Goal: Information Seeking & Learning: Find contact information

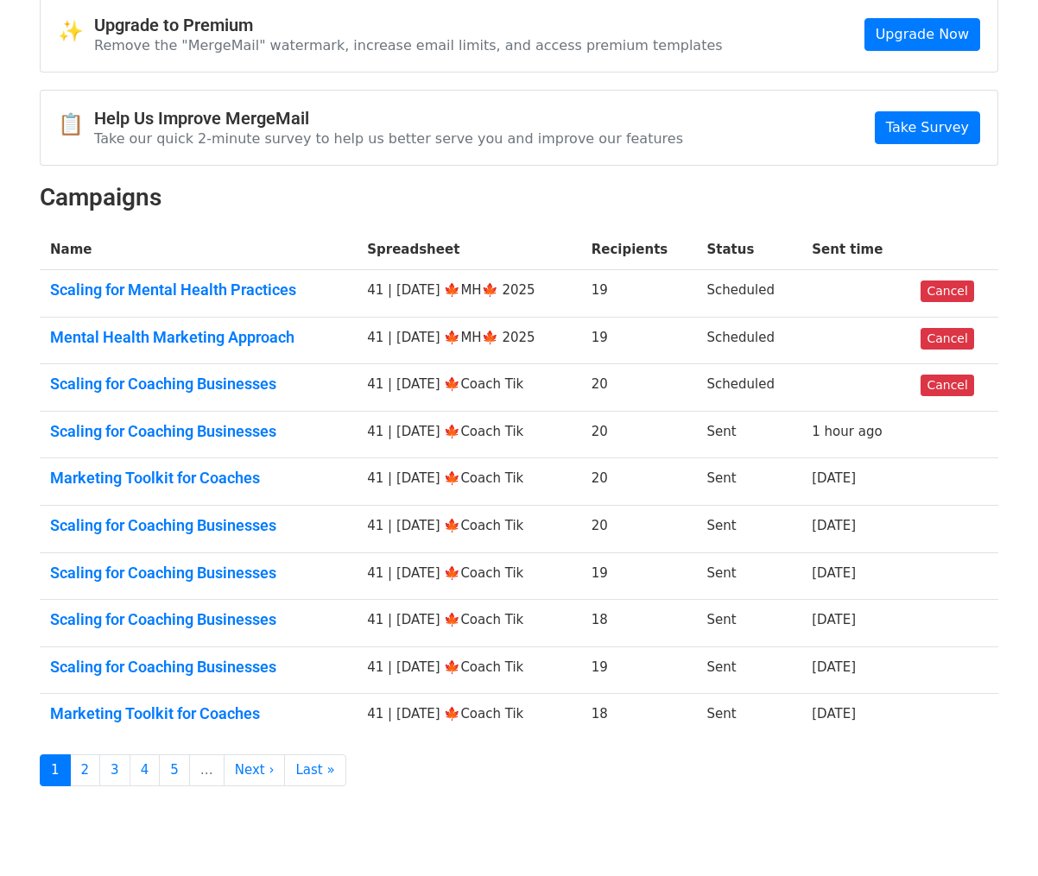
scroll to position [87, 0]
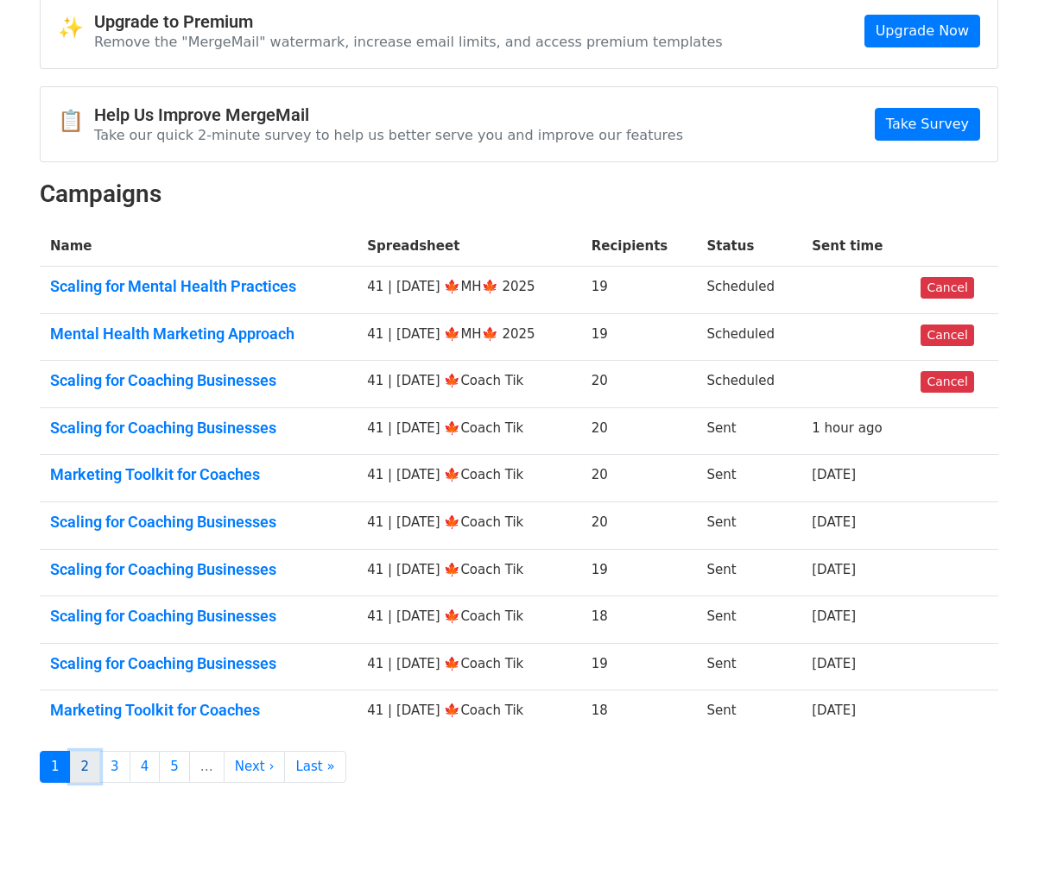
click at [89, 764] on link "2" at bounding box center [85, 767] width 31 height 32
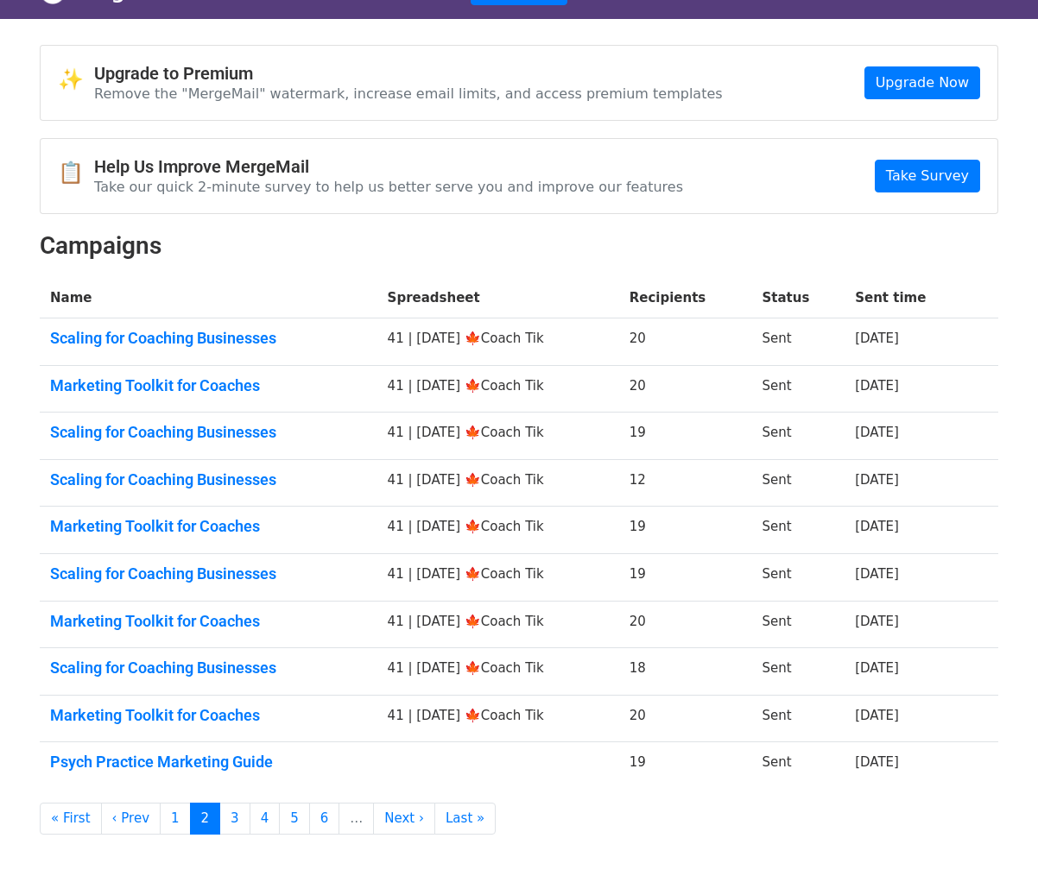
scroll to position [36, 0]
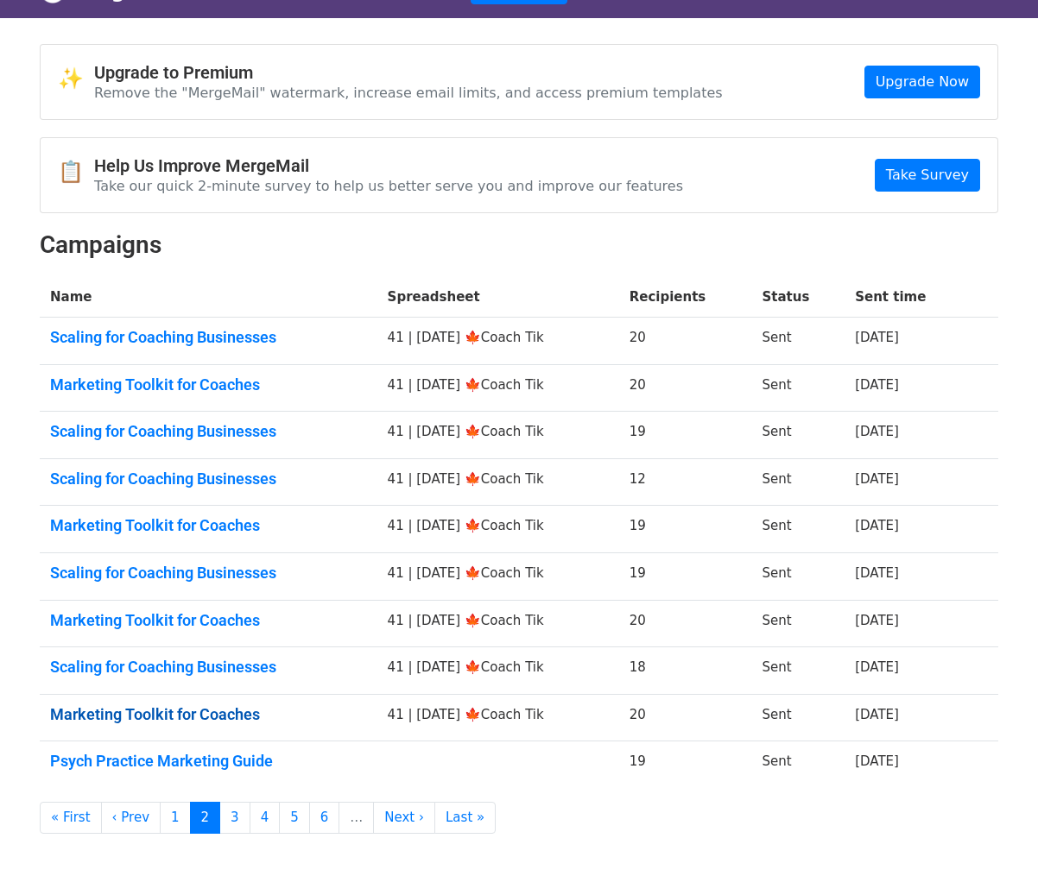
click at [163, 710] on link "Marketing Toolkit for Coaches" at bounding box center [208, 714] width 317 height 19
click at [204, 757] on link "Psych Practice Marketing Guide" at bounding box center [208, 761] width 317 height 19
click at [225, 821] on link "3" at bounding box center [234, 818] width 31 height 32
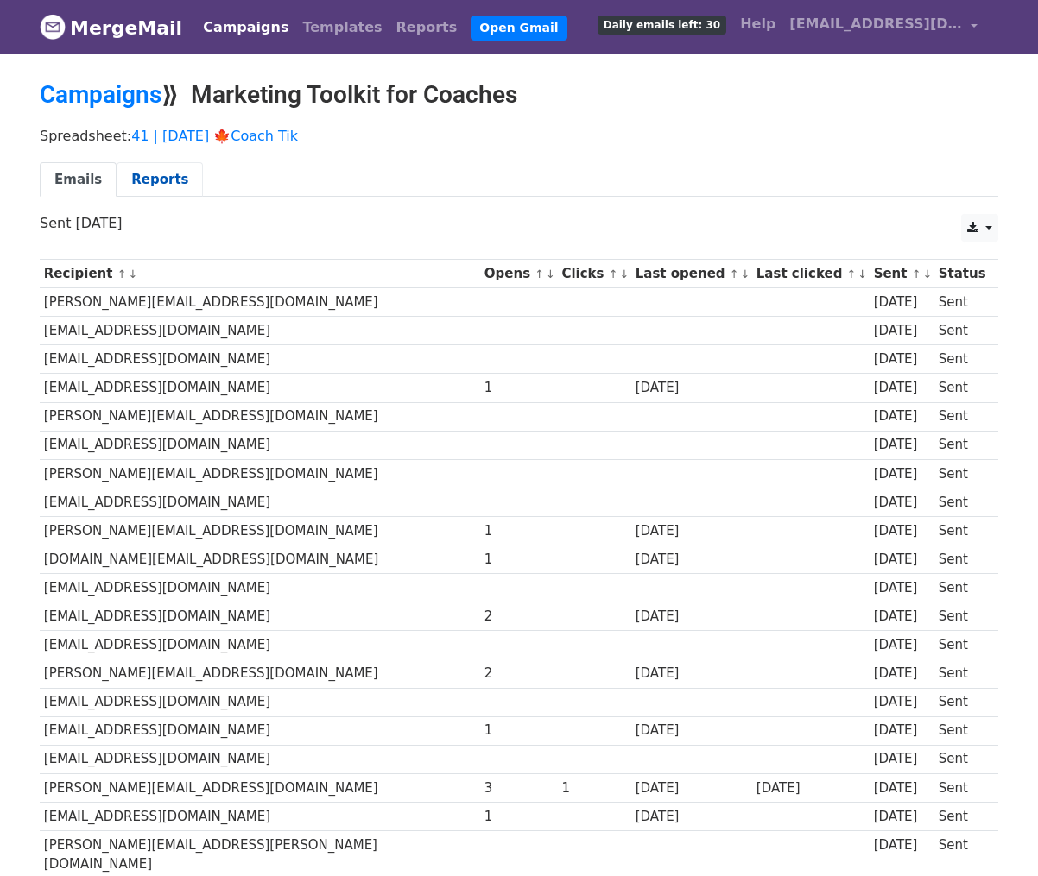
click at [166, 186] on link "Reports" at bounding box center [160, 179] width 86 height 35
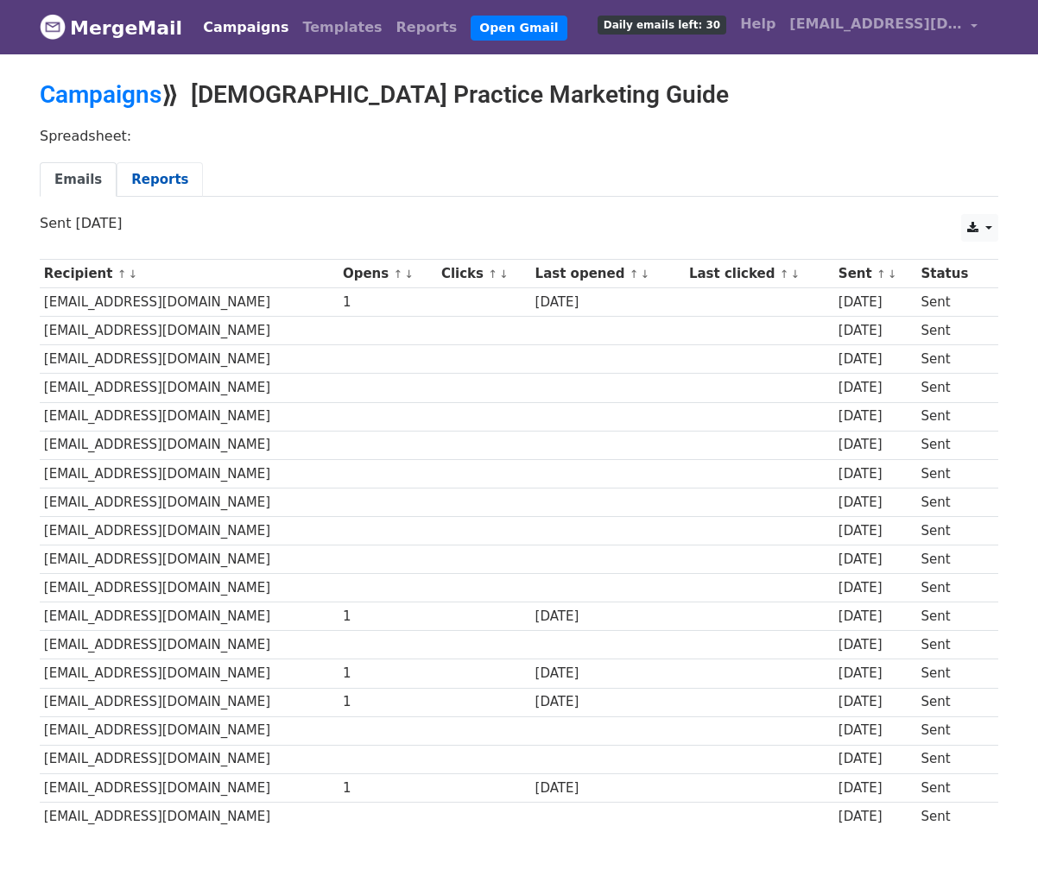
click at [146, 178] on link "Reports" at bounding box center [160, 179] width 86 height 35
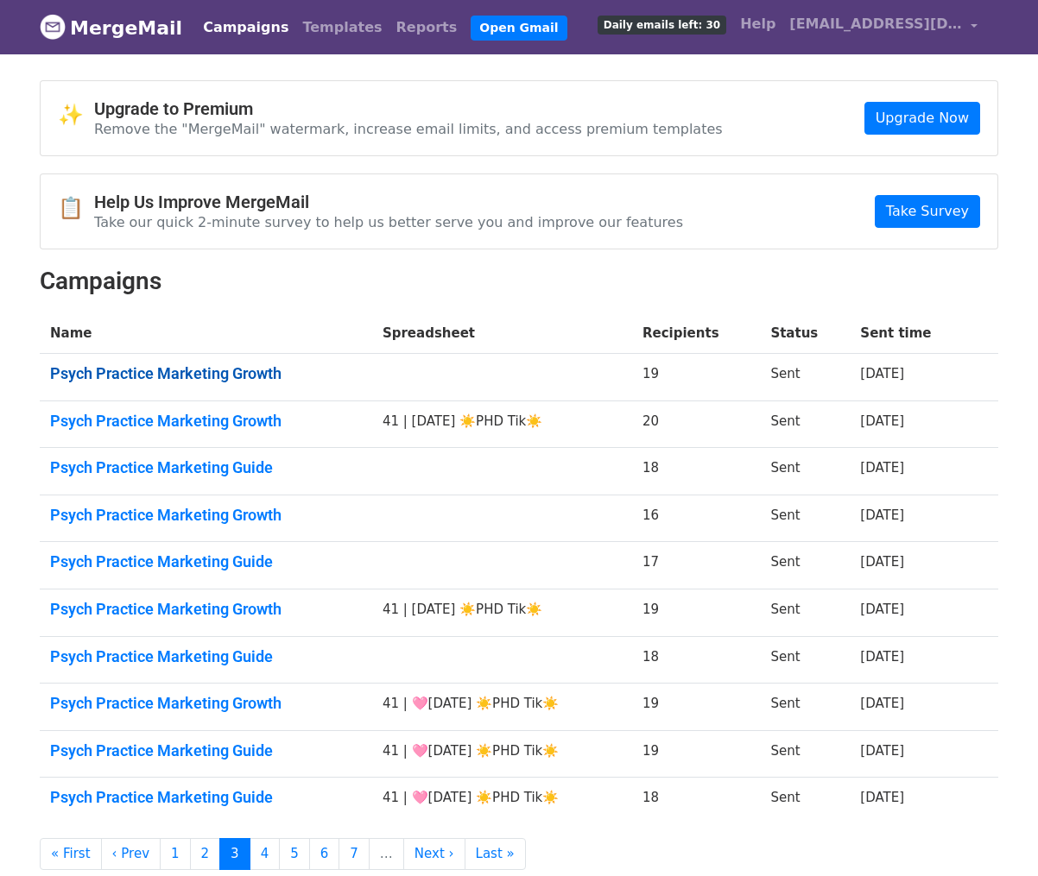
click at [188, 372] on link "Psych Practice Marketing Growth" at bounding box center [206, 373] width 312 height 19
click at [188, 412] on link "Psych Practice Marketing Growth" at bounding box center [206, 421] width 312 height 19
click at [188, 469] on link "Psych Practice Marketing Guide" at bounding box center [206, 467] width 312 height 19
click at [188, 520] on link "Psych Practice Marketing Growth" at bounding box center [206, 515] width 312 height 19
click at [185, 556] on link "Psych Practice Marketing Guide" at bounding box center [206, 562] width 312 height 19
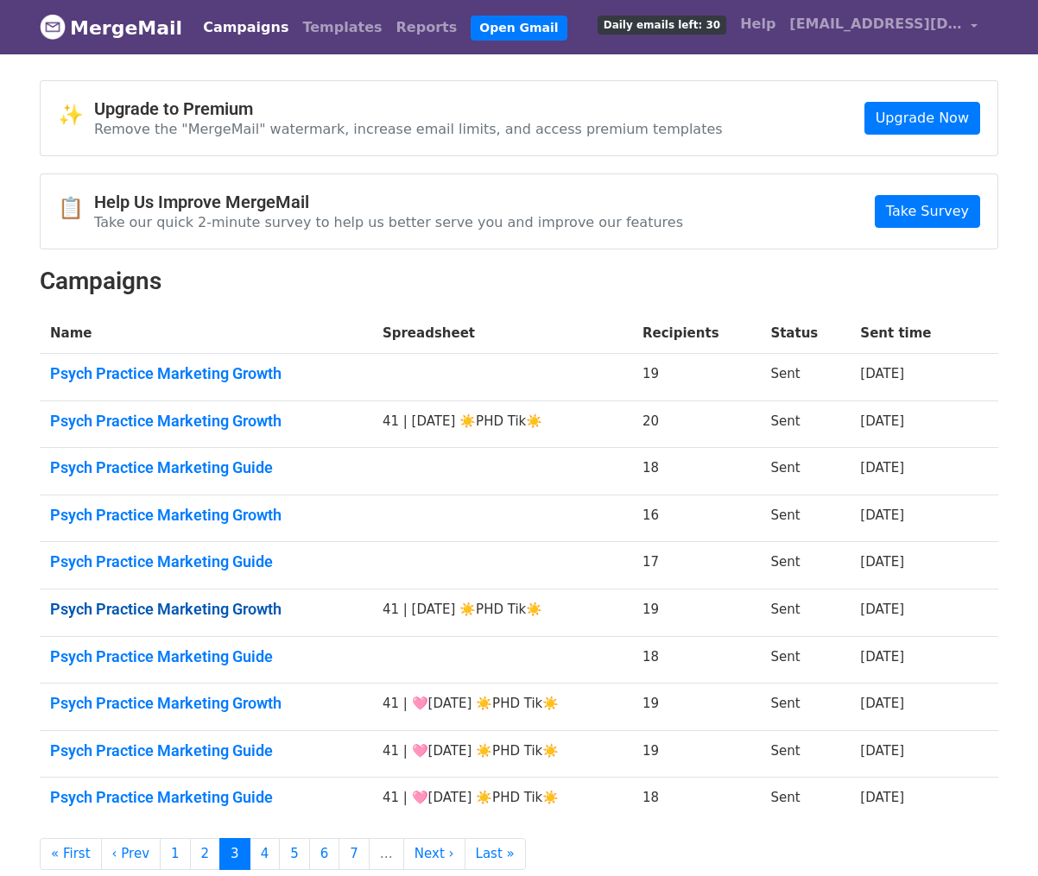
click at [185, 614] on link "Psych Practice Marketing Growth" at bounding box center [206, 609] width 312 height 19
click at [184, 667] on td "Psych Practice Marketing Guide" at bounding box center [206, 659] width 332 height 47
click at [187, 645] on td "Psych Practice Marketing Guide" at bounding box center [206, 659] width 332 height 47
click at [186, 705] on link "Psych Practice Marketing Growth" at bounding box center [206, 703] width 312 height 19
click at [186, 750] on link "Psych Practice Marketing Guide" at bounding box center [206, 751] width 312 height 19
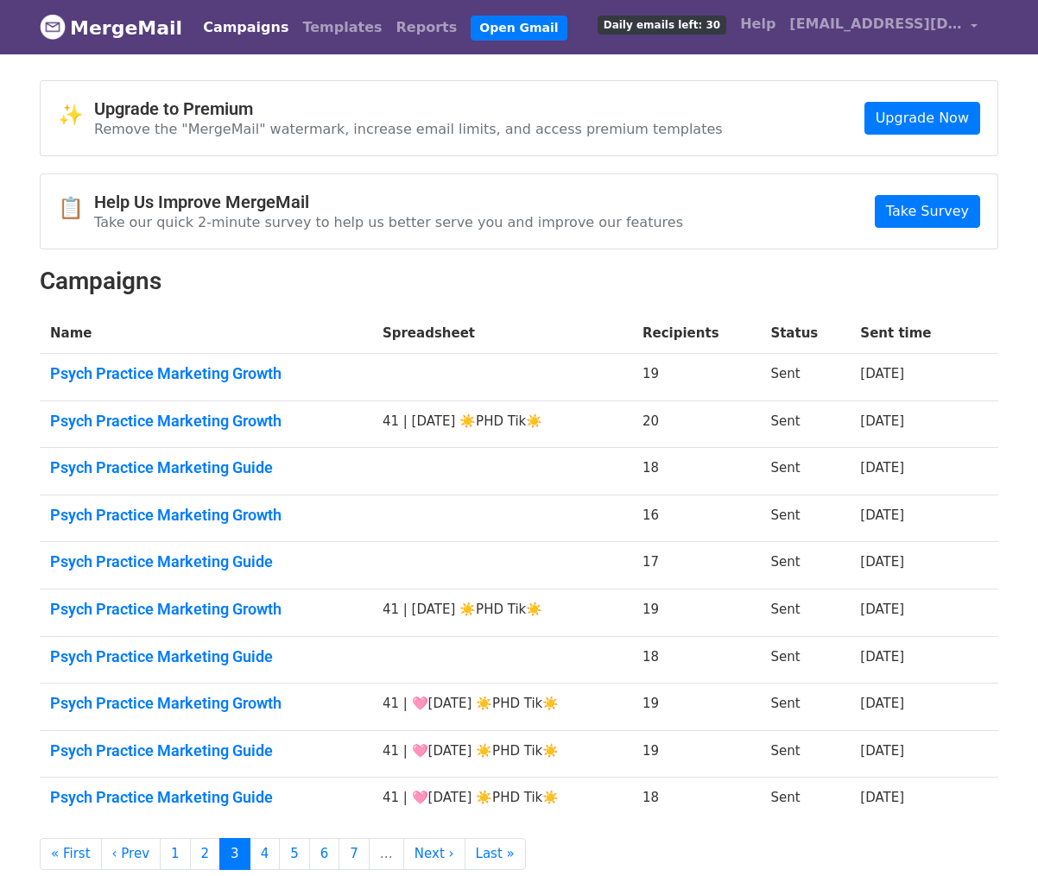
click at [186, 780] on td "Psych Practice Marketing Guide" at bounding box center [206, 801] width 332 height 47
click at [186, 798] on link "Psych Practice Marketing Guide" at bounding box center [206, 797] width 312 height 19
click at [261, 858] on link "4" at bounding box center [265, 854] width 31 height 32
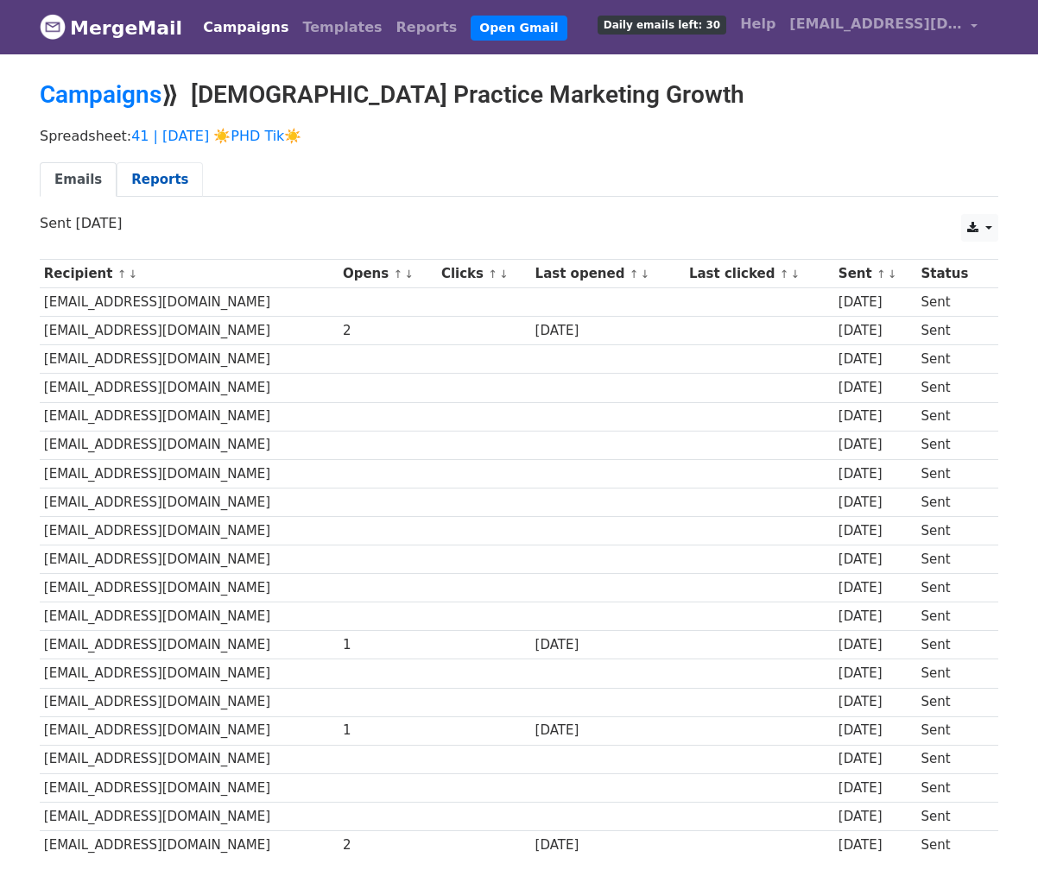
click at [167, 192] on link "Reports" at bounding box center [160, 179] width 86 height 35
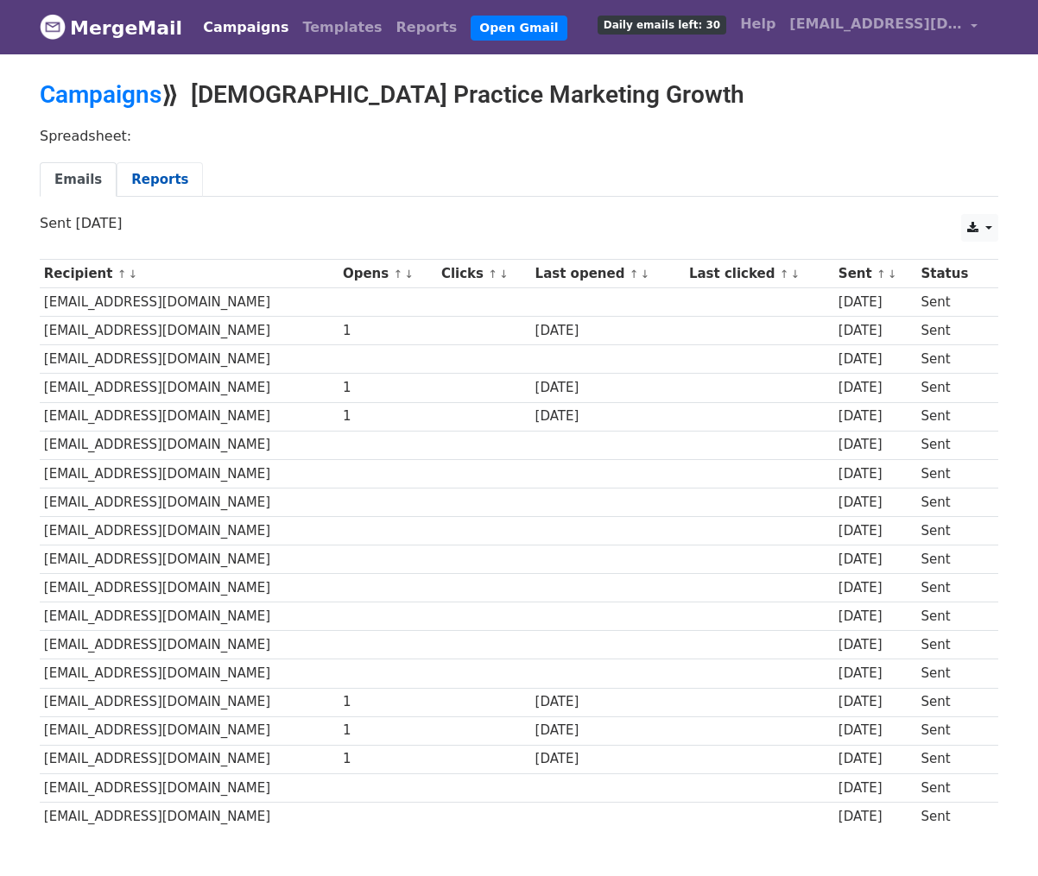
click at [155, 186] on link "Reports" at bounding box center [160, 179] width 86 height 35
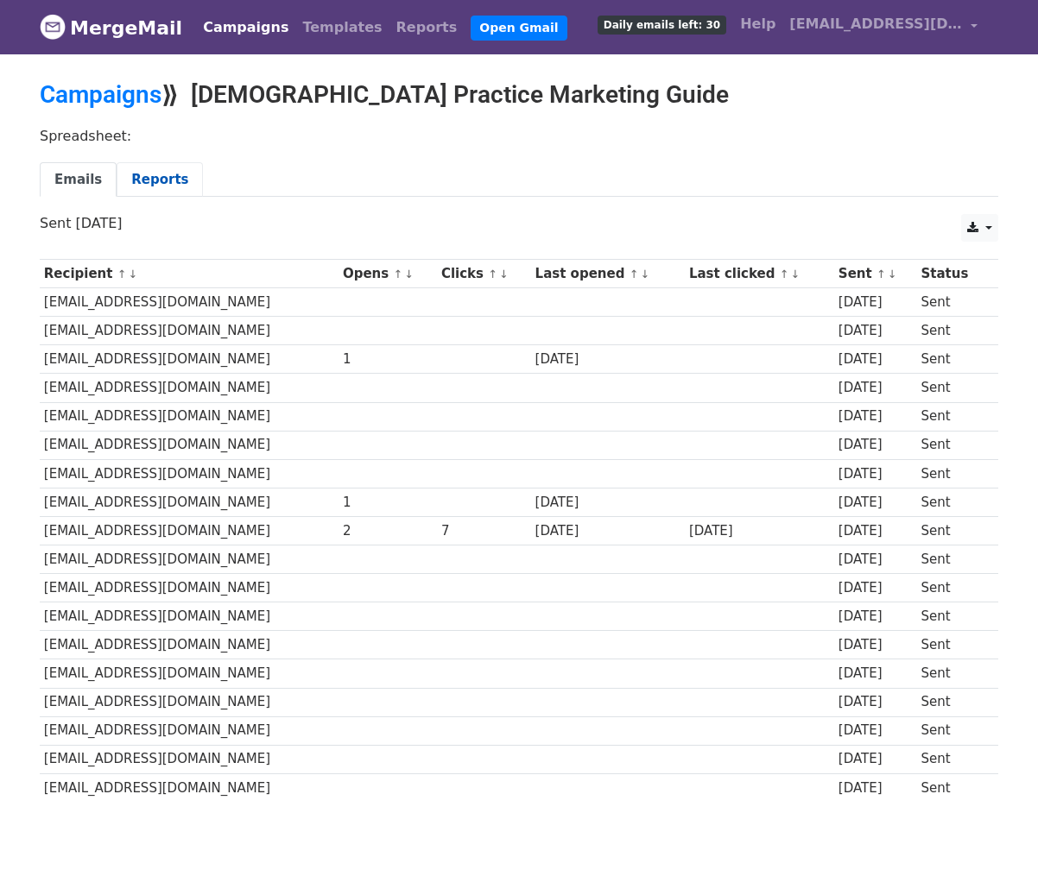
click at [161, 181] on link "Reports" at bounding box center [160, 179] width 86 height 35
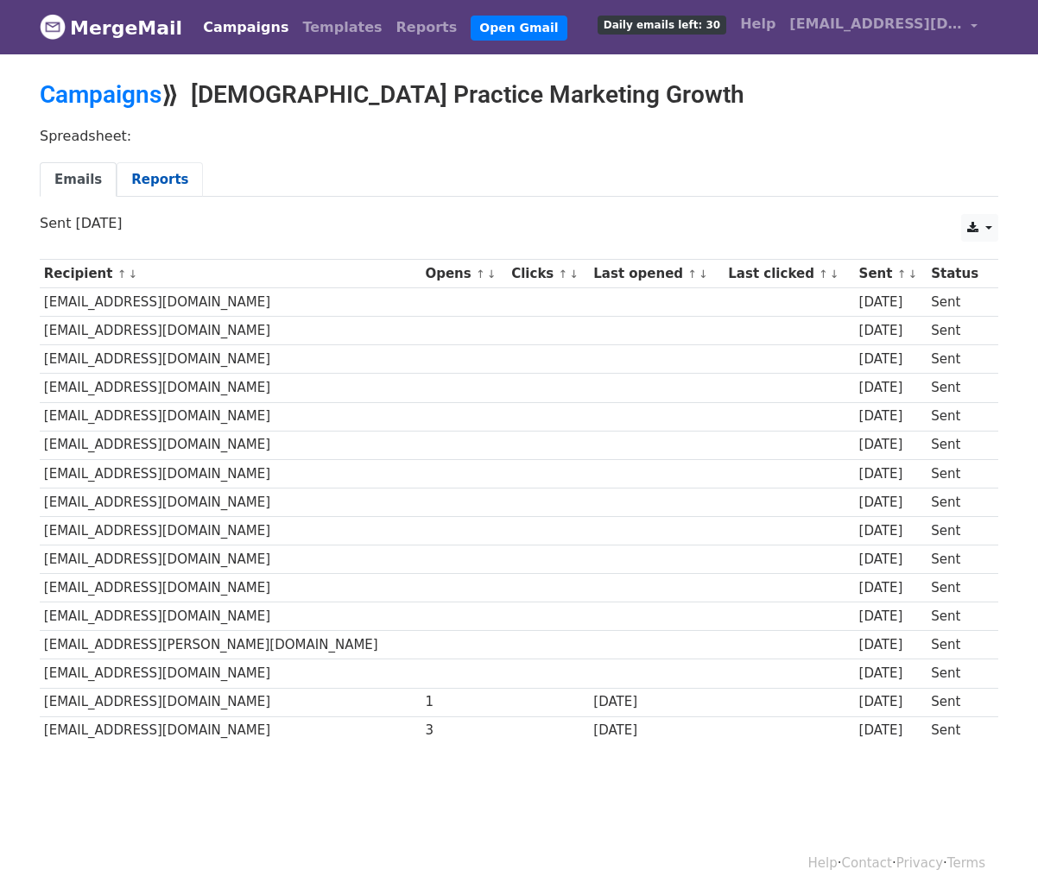
click at [168, 174] on link "Reports" at bounding box center [160, 179] width 86 height 35
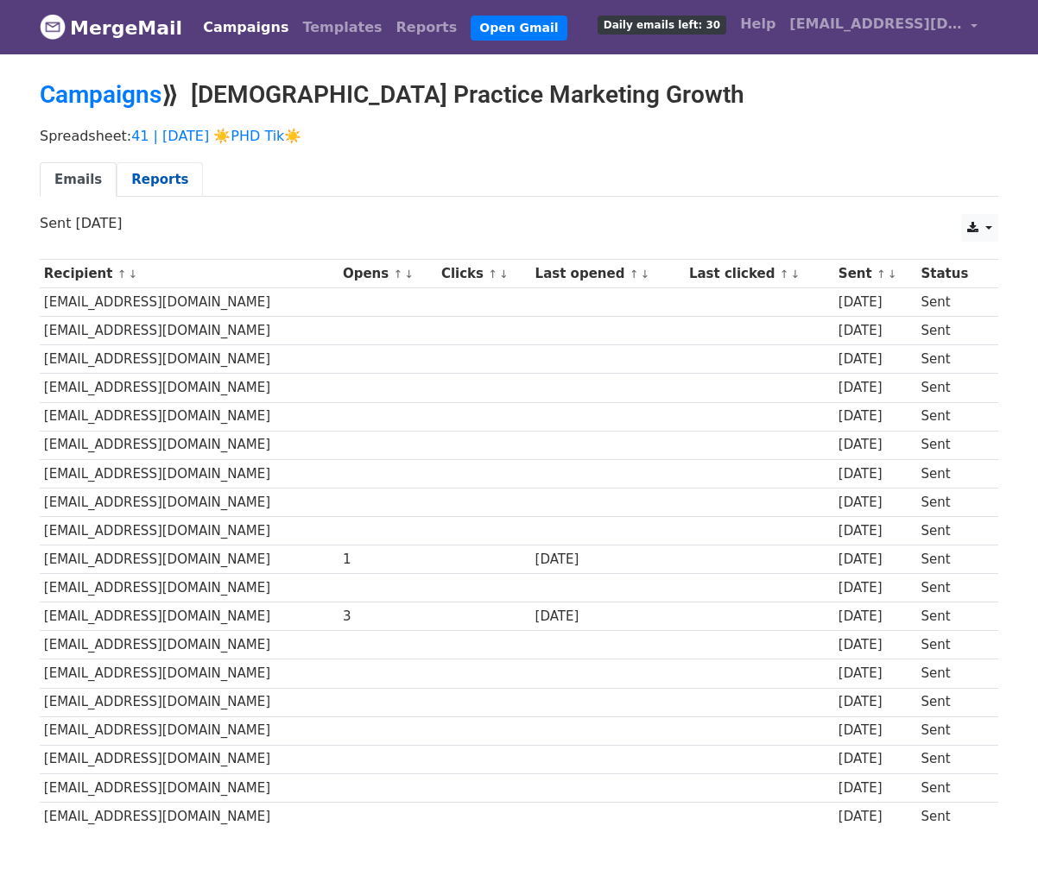
click at [161, 180] on link "Reports" at bounding box center [160, 179] width 86 height 35
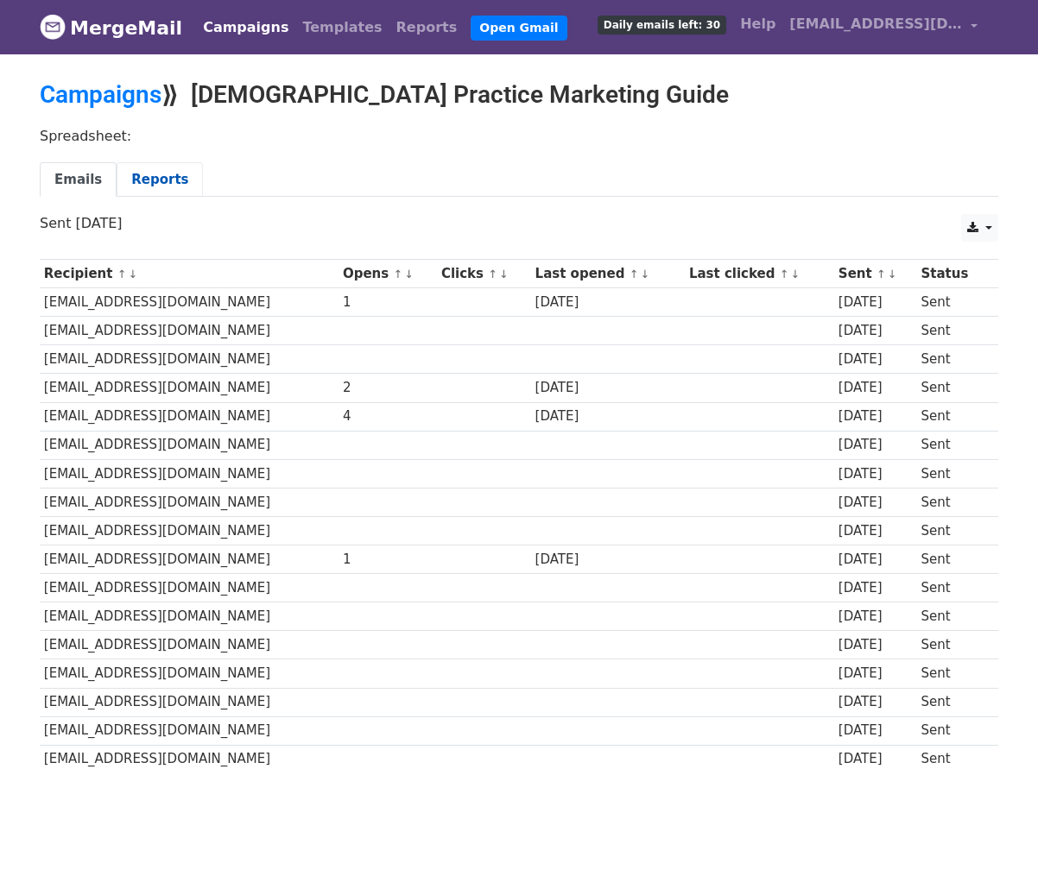
click at [160, 173] on link "Reports" at bounding box center [160, 179] width 86 height 35
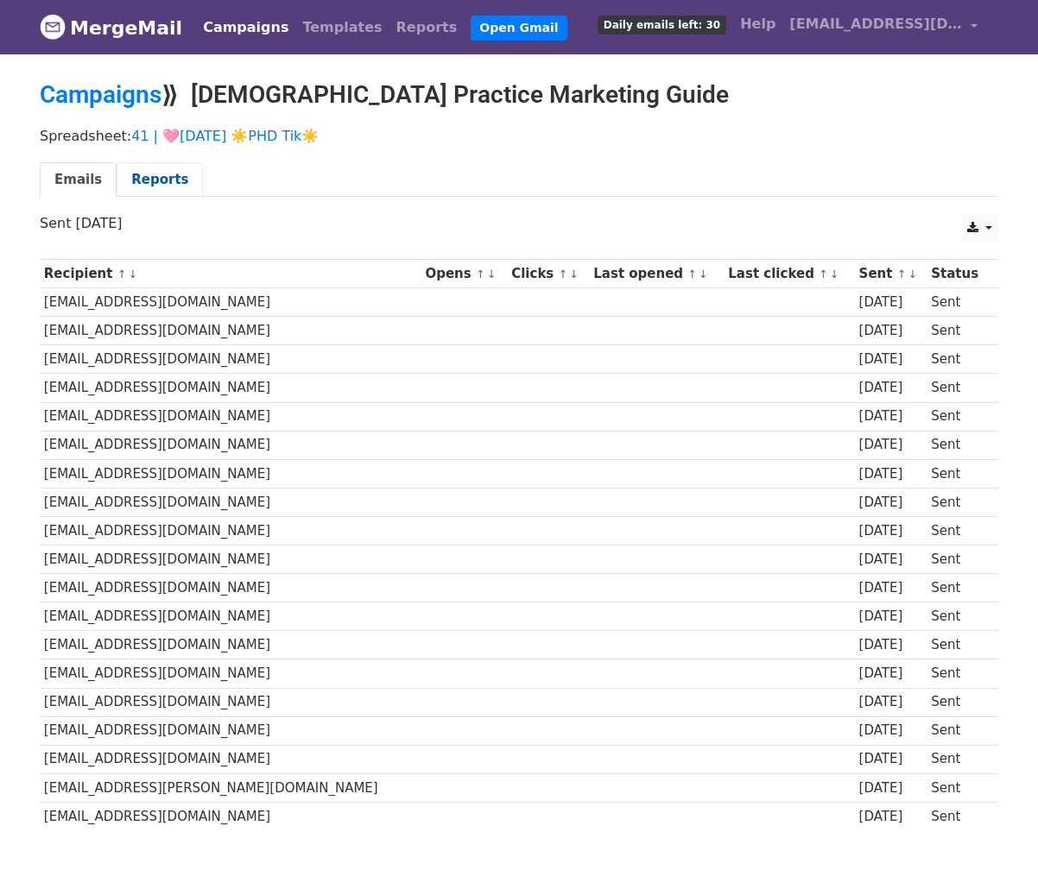
click at [169, 183] on link "Reports" at bounding box center [160, 179] width 86 height 35
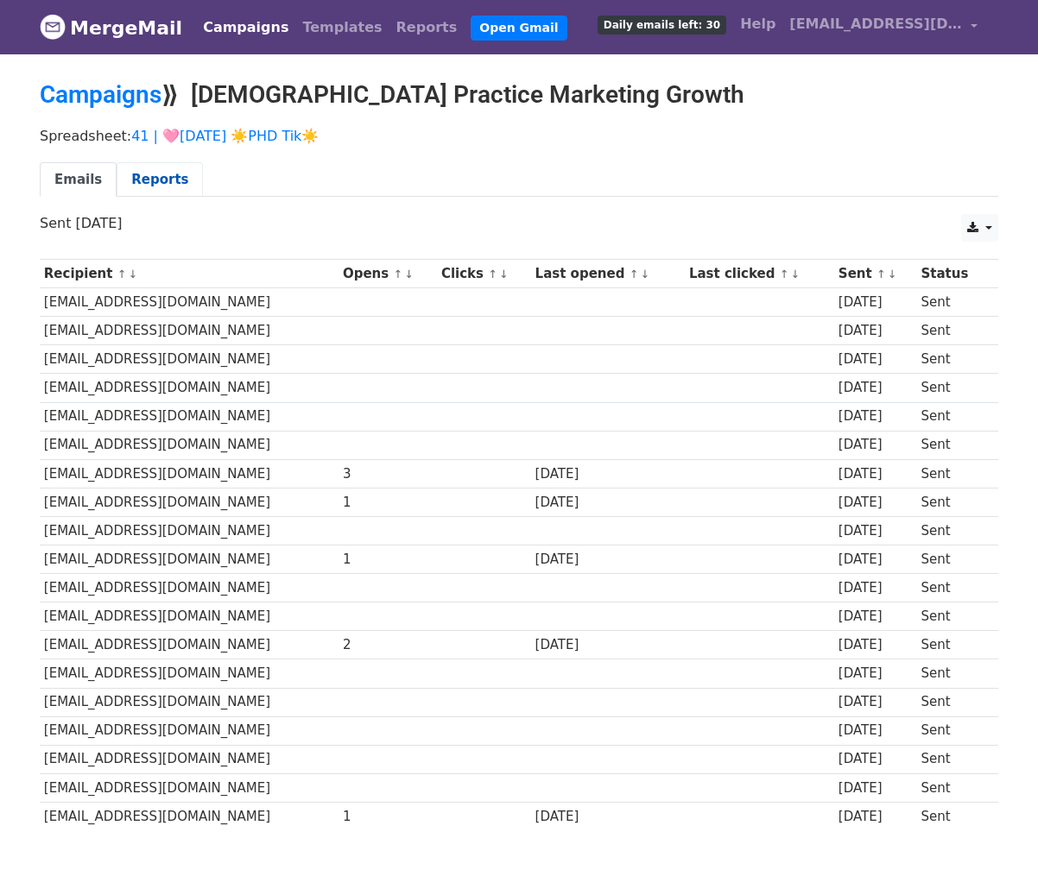
click at [167, 178] on link "Reports" at bounding box center [160, 179] width 86 height 35
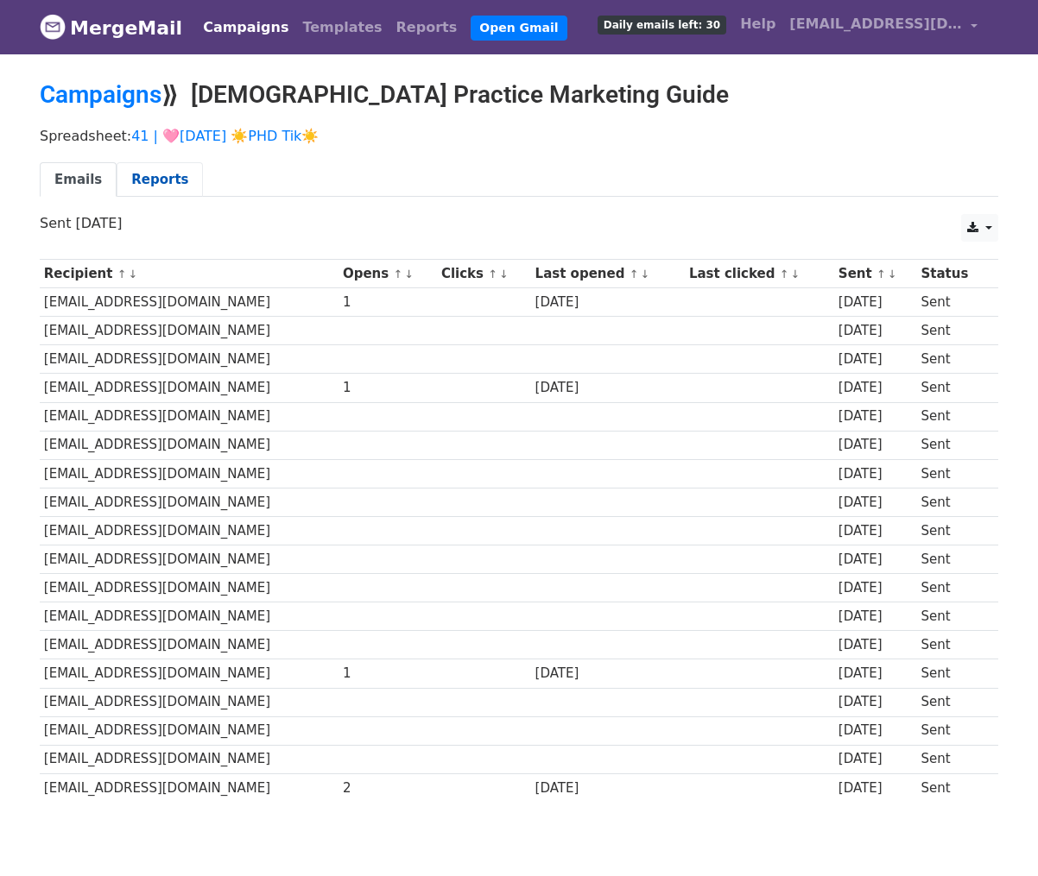
click at [181, 193] on link "Reports" at bounding box center [160, 179] width 86 height 35
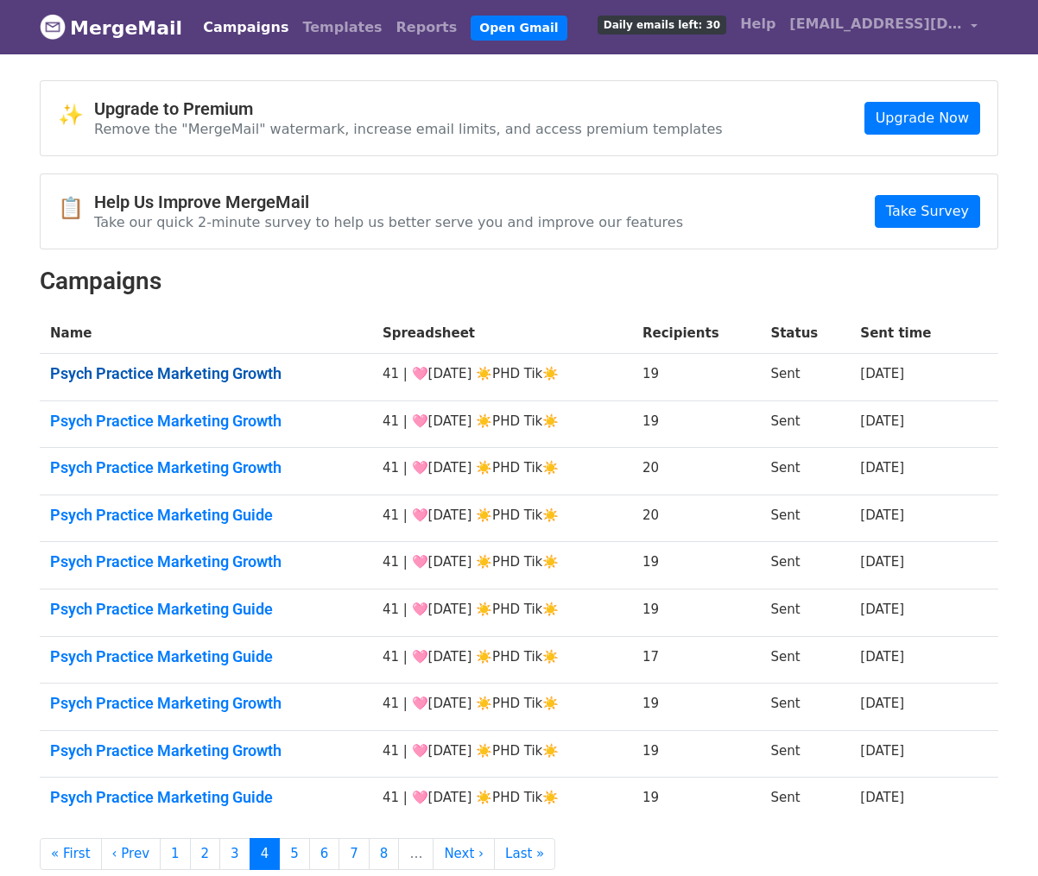
click at [179, 374] on link "Psych Practice Marketing Growth" at bounding box center [206, 373] width 312 height 19
click at [179, 434] on td "Psych Practice Marketing Growth" at bounding box center [206, 424] width 332 height 47
click at [184, 414] on link "Psych Practice Marketing Growth" at bounding box center [206, 421] width 312 height 19
click at [183, 469] on link "Psych Practice Marketing Growth" at bounding box center [206, 467] width 312 height 19
click at [182, 524] on td "Psych Practice Marketing Guide" at bounding box center [206, 518] width 332 height 47
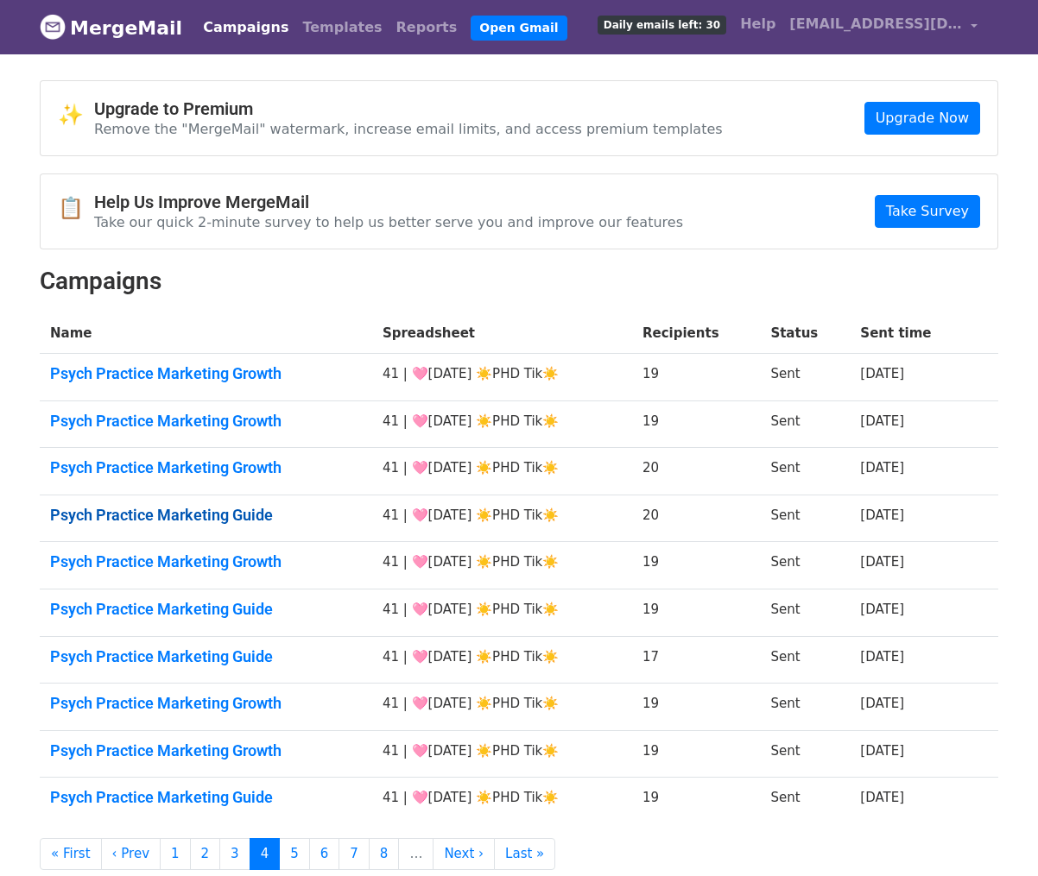
click at [193, 518] on link "Psych Practice Marketing Guide" at bounding box center [206, 515] width 312 height 19
click at [192, 559] on link "Psych Practice Marketing Growth" at bounding box center [206, 562] width 312 height 19
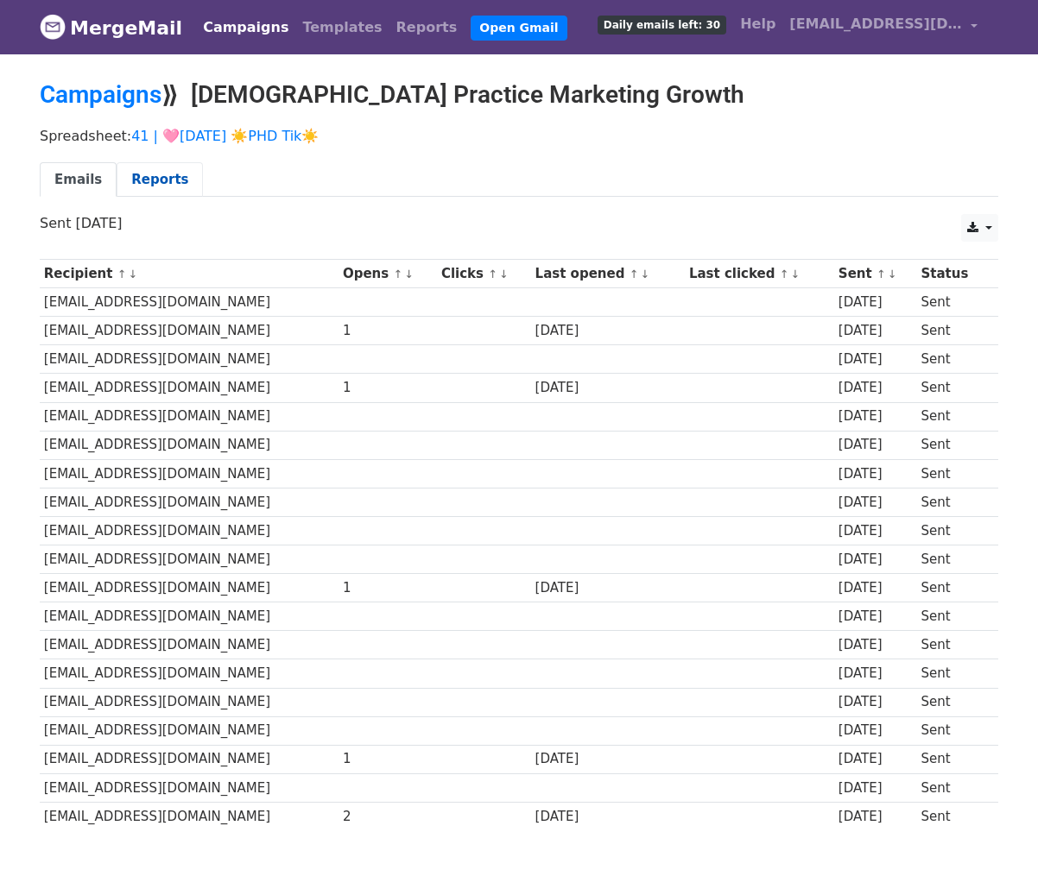
click at [175, 175] on link "Reports" at bounding box center [160, 179] width 86 height 35
click at [174, 180] on link "Reports" at bounding box center [160, 179] width 86 height 35
click at [170, 185] on link "Reports" at bounding box center [160, 179] width 86 height 35
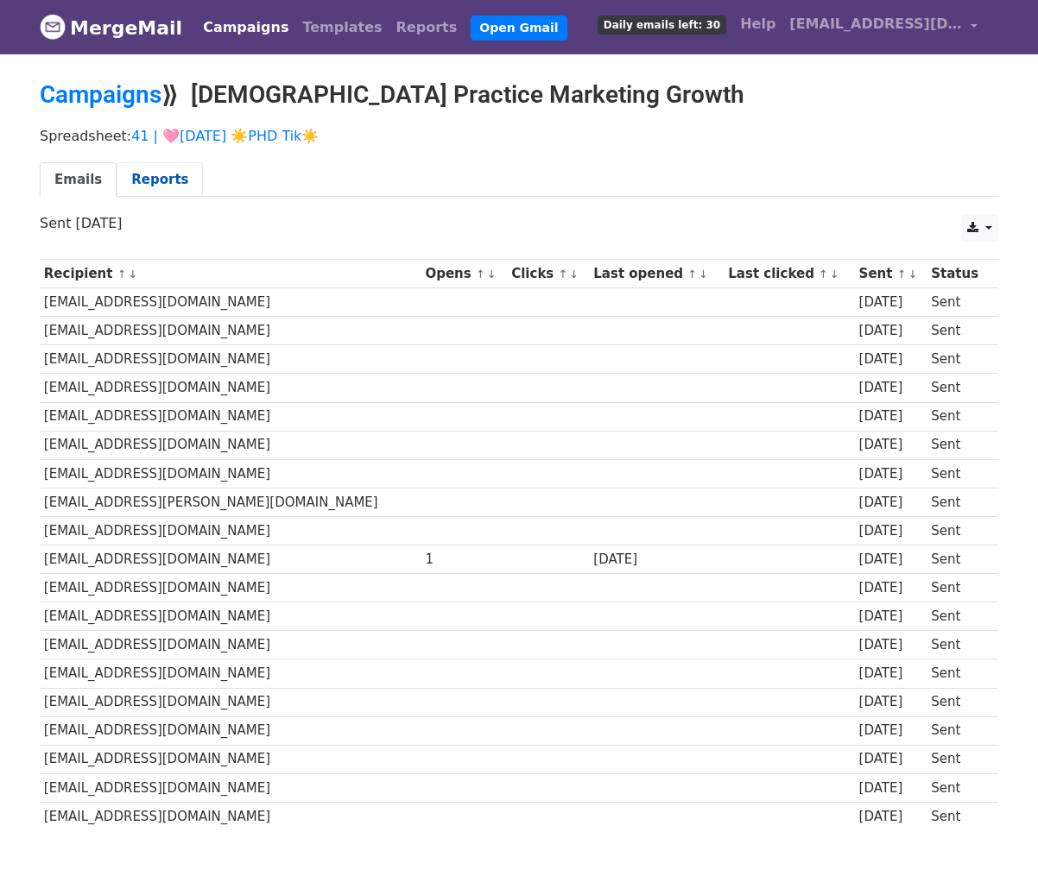
click at [122, 176] on link "Reports" at bounding box center [160, 179] width 86 height 35
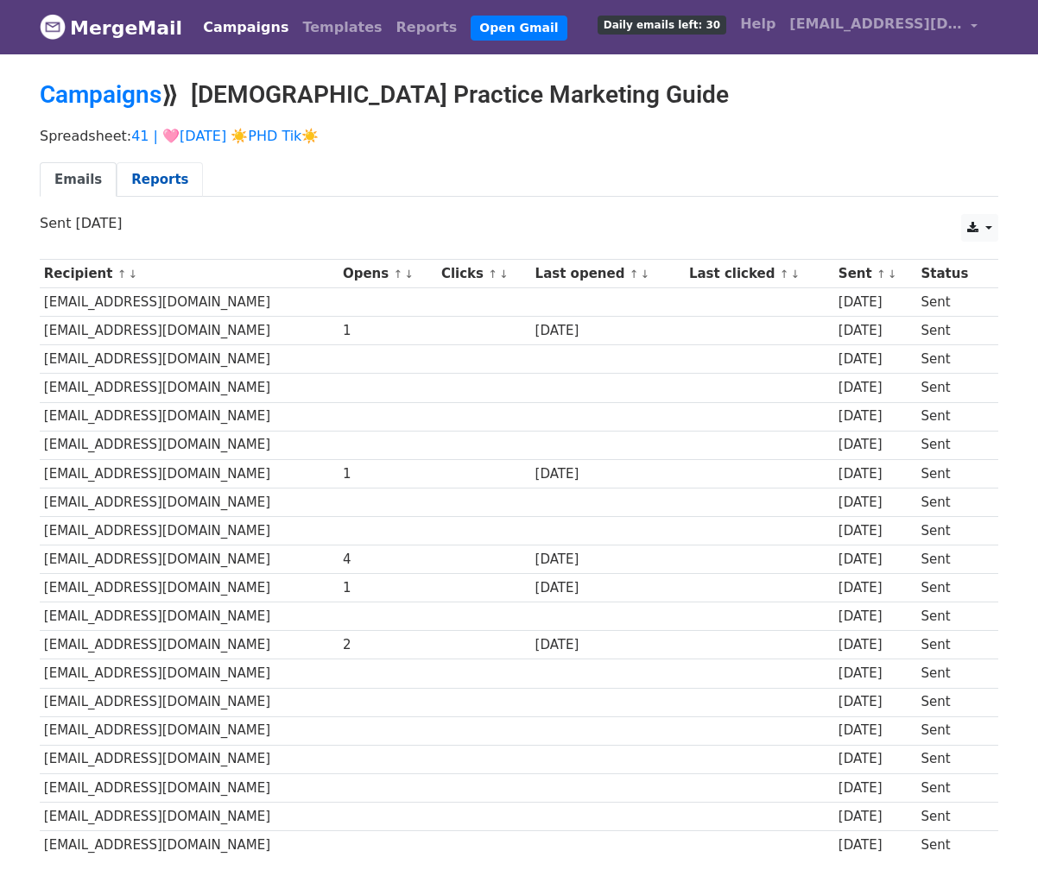
click at [148, 173] on link "Reports" at bounding box center [160, 179] width 86 height 35
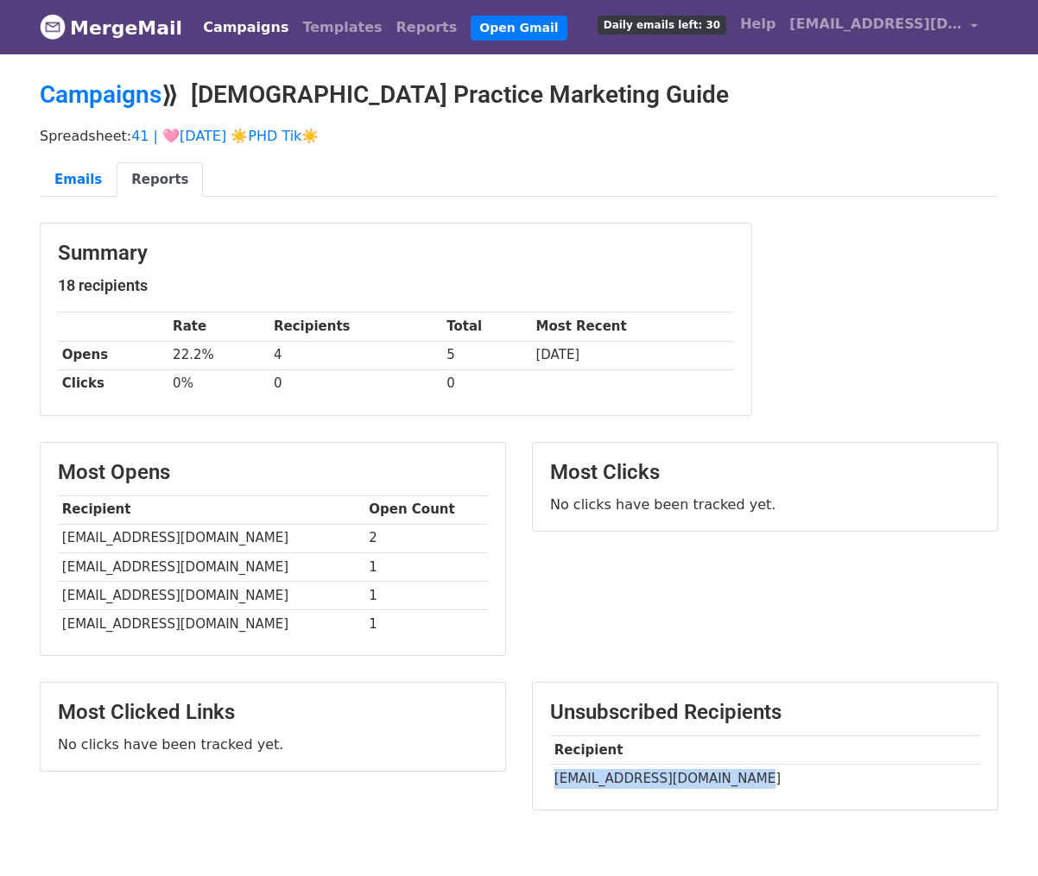
drag, startPoint x: 557, startPoint y: 778, endPoint x: 736, endPoint y: 779, distance: 179.6
click at [736, 779] on td "drgilbert@therapysecure.com" at bounding box center [765, 778] width 430 height 28
copy td "drgilbert@therapysecure.com"
